Goal: Task Accomplishment & Management: Use online tool/utility

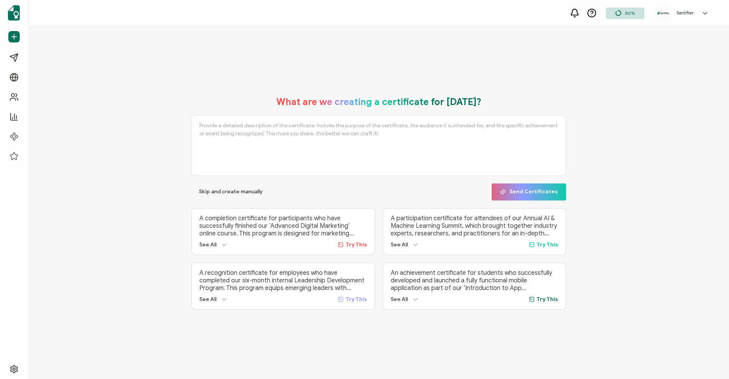
click at [357, 244] on span "Try This" at bounding box center [356, 245] width 22 height 6
type textarea "A completion certificate for participants who have successfully finished our ‘A…"
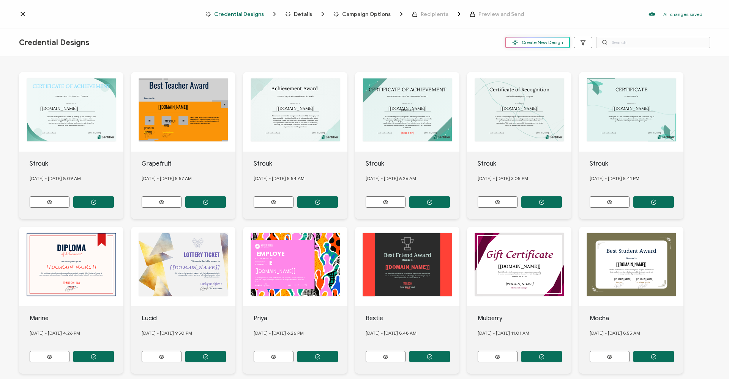
click at [534, 46] on button "Create New Design" at bounding box center [537, 42] width 65 height 11
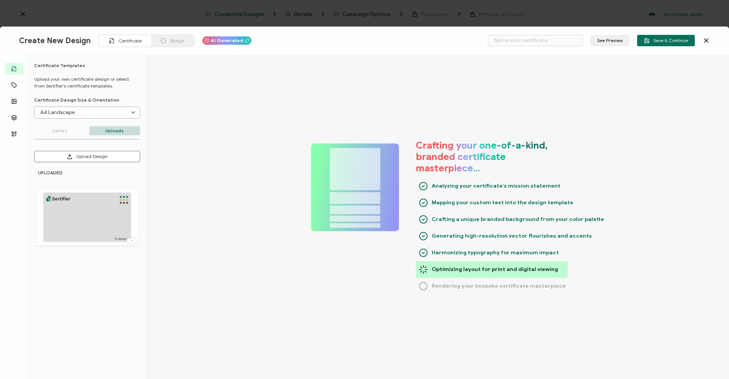
type input "Strouk"
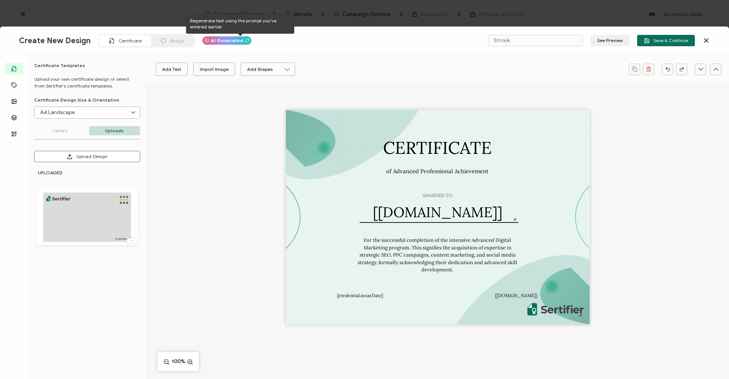
click at [245, 42] on icon at bounding box center [247, 40] width 5 height 5
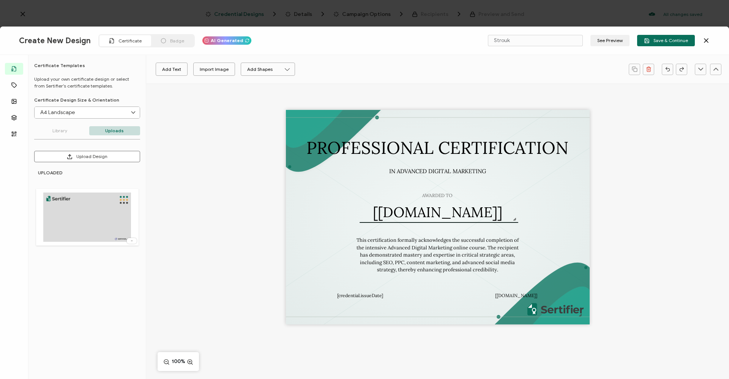
click at [705, 41] on icon at bounding box center [706, 41] width 8 height 8
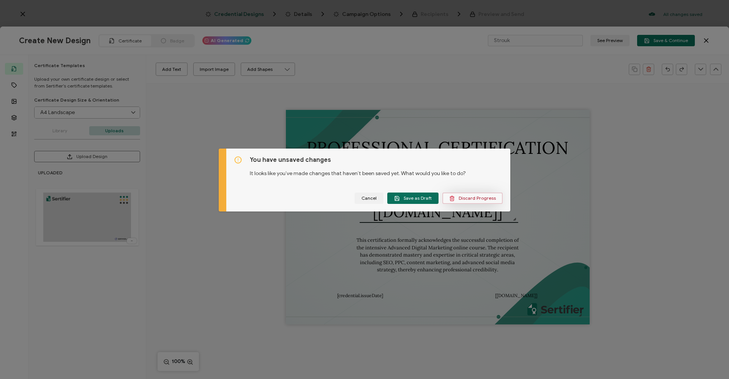
click at [473, 198] on span "Discard Progress" at bounding box center [472, 199] width 47 height 6
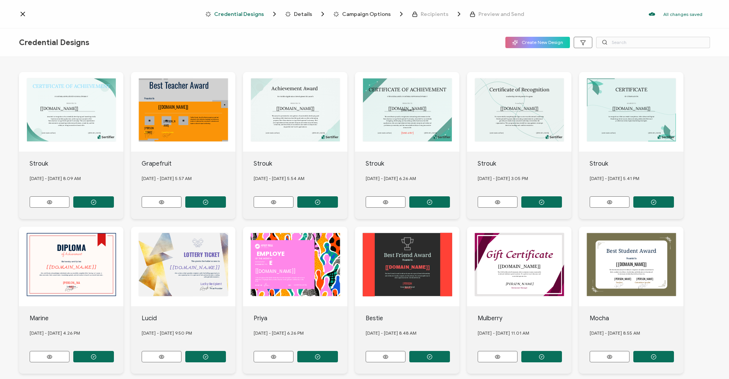
click at [22, 15] on icon at bounding box center [23, 14] width 4 height 4
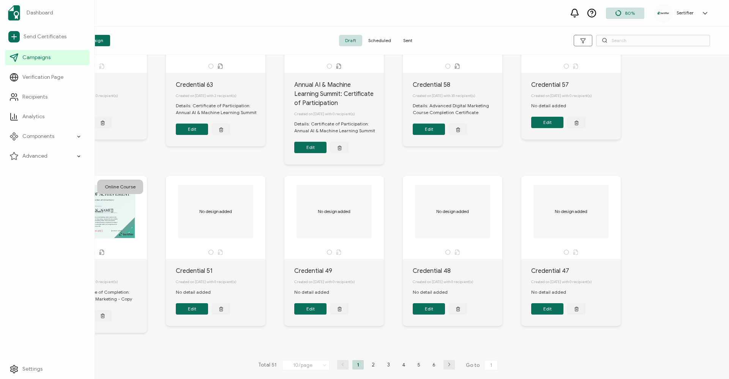
scroll to position [89, 0]
click at [32, 119] on span "Analytics" at bounding box center [33, 117] width 22 height 8
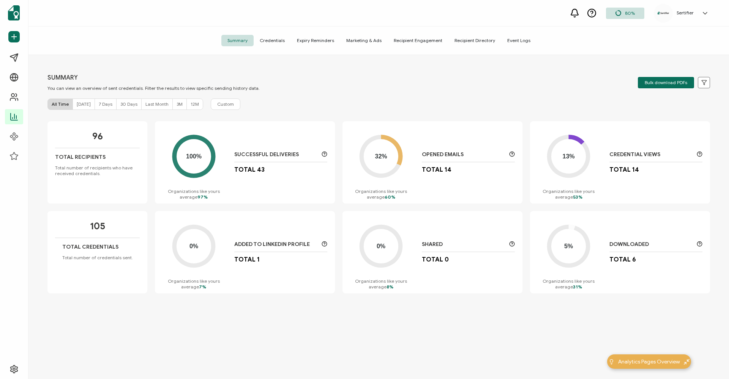
click at [271, 40] on span "Credentials" at bounding box center [271, 40] width 37 height 11
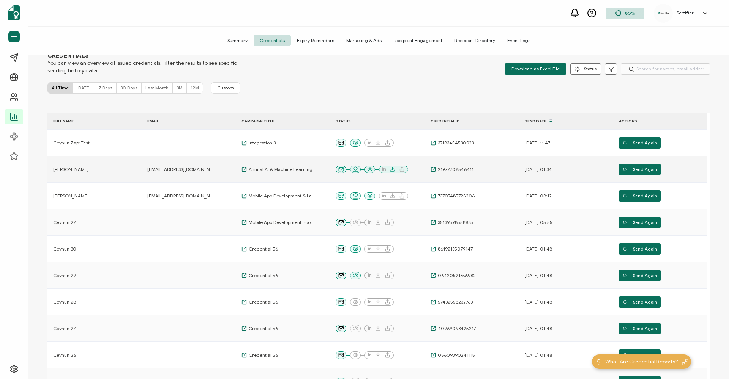
scroll to position [25, 0]
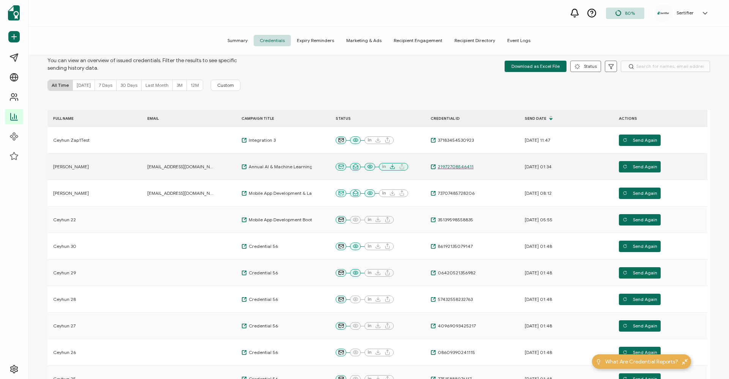
click at [466, 168] on span "21972708546411" at bounding box center [455, 167] width 38 height 6
